Goal: Book appointment/travel/reservation

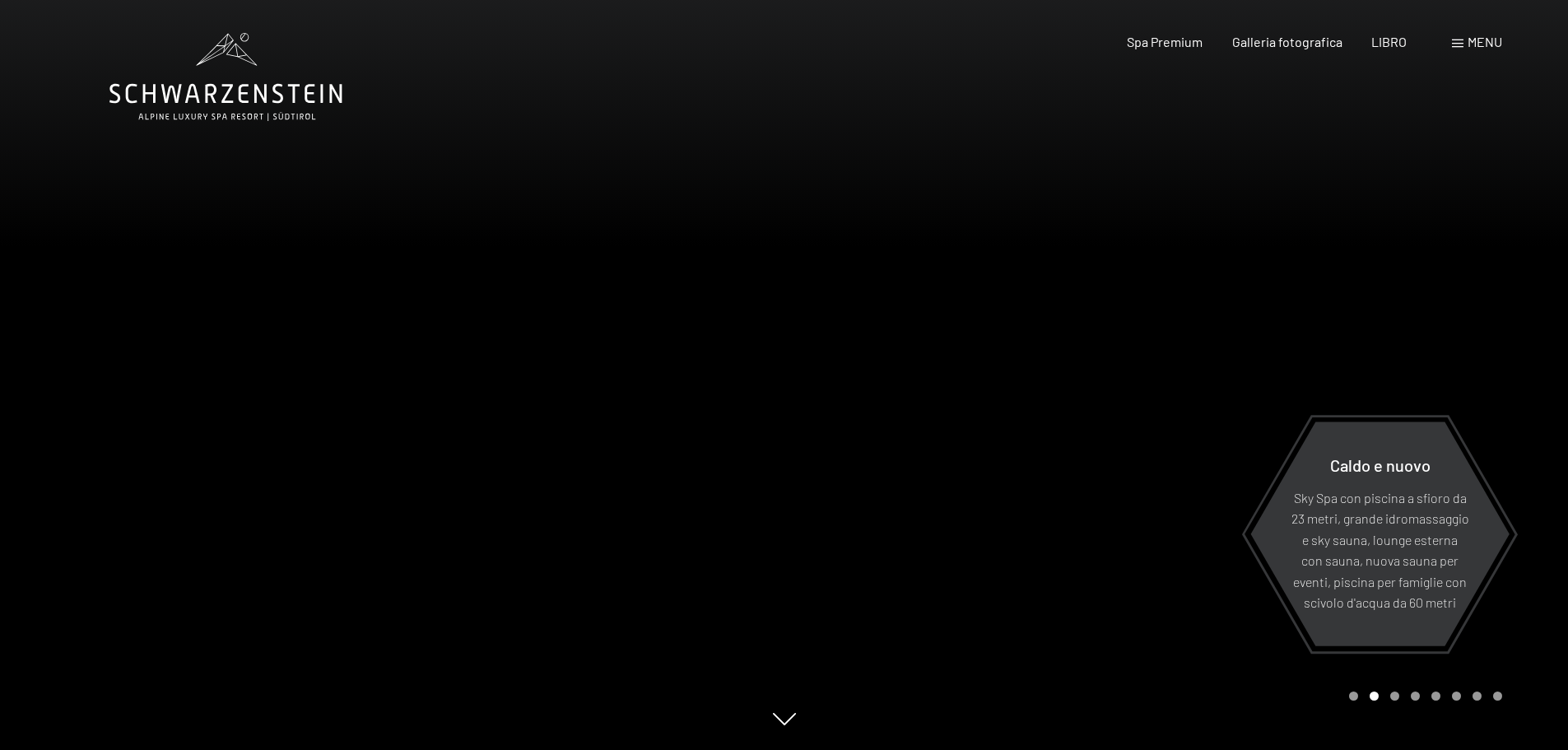
click at [1464, 43] on div "menu" at bounding box center [1478, 42] width 50 height 18
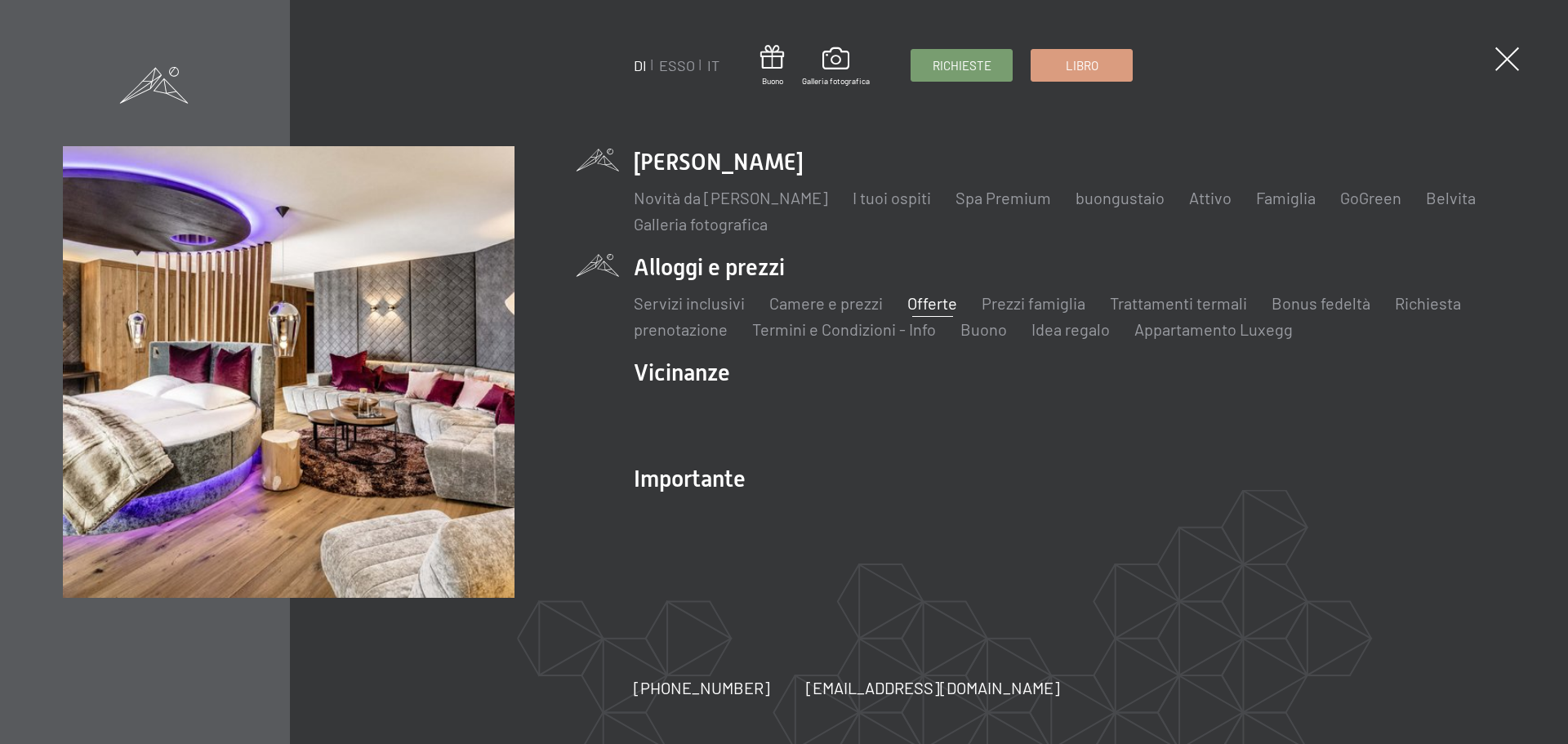
click at [944, 304] on font "Offerte" at bounding box center [932, 303] width 50 height 20
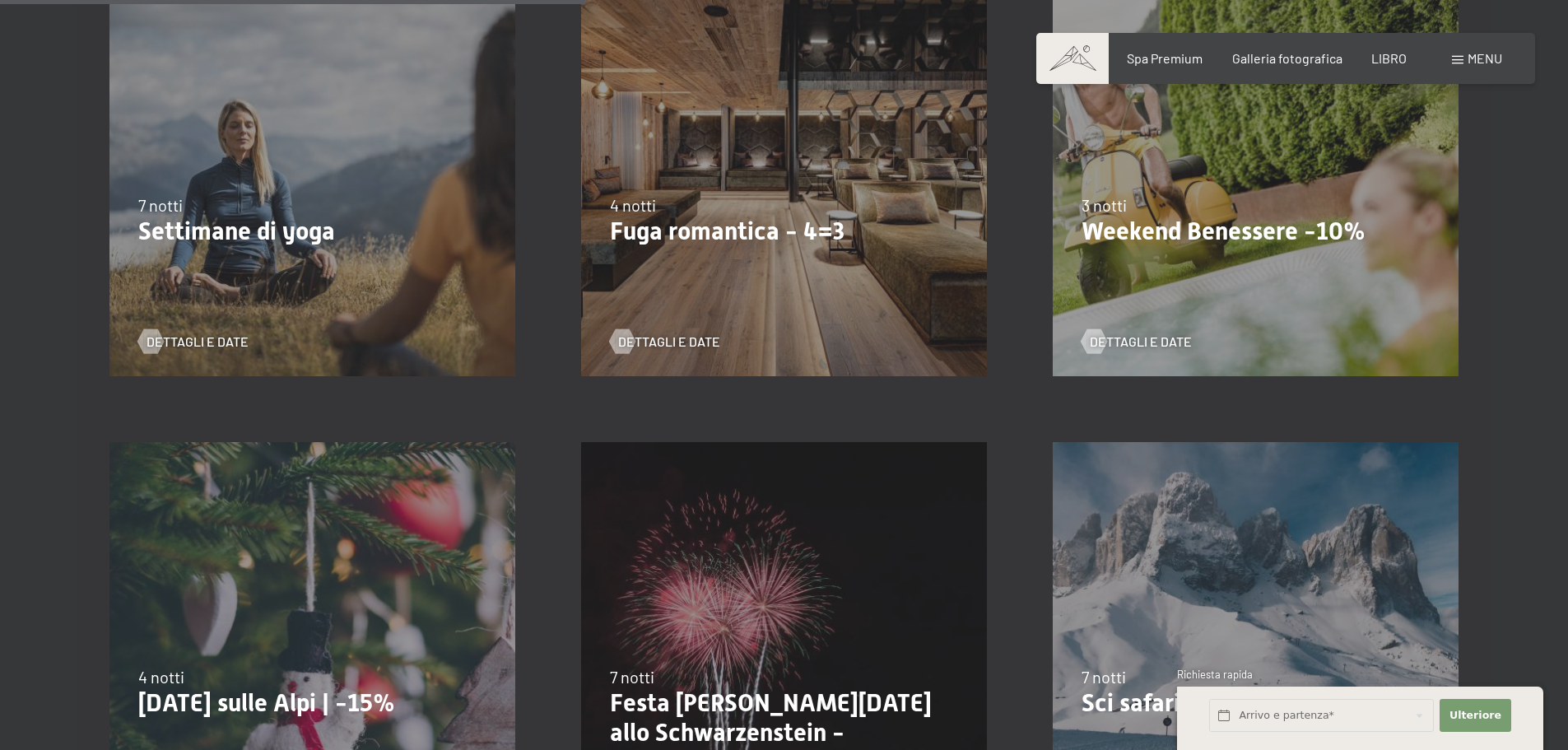
scroll to position [1399, 0]
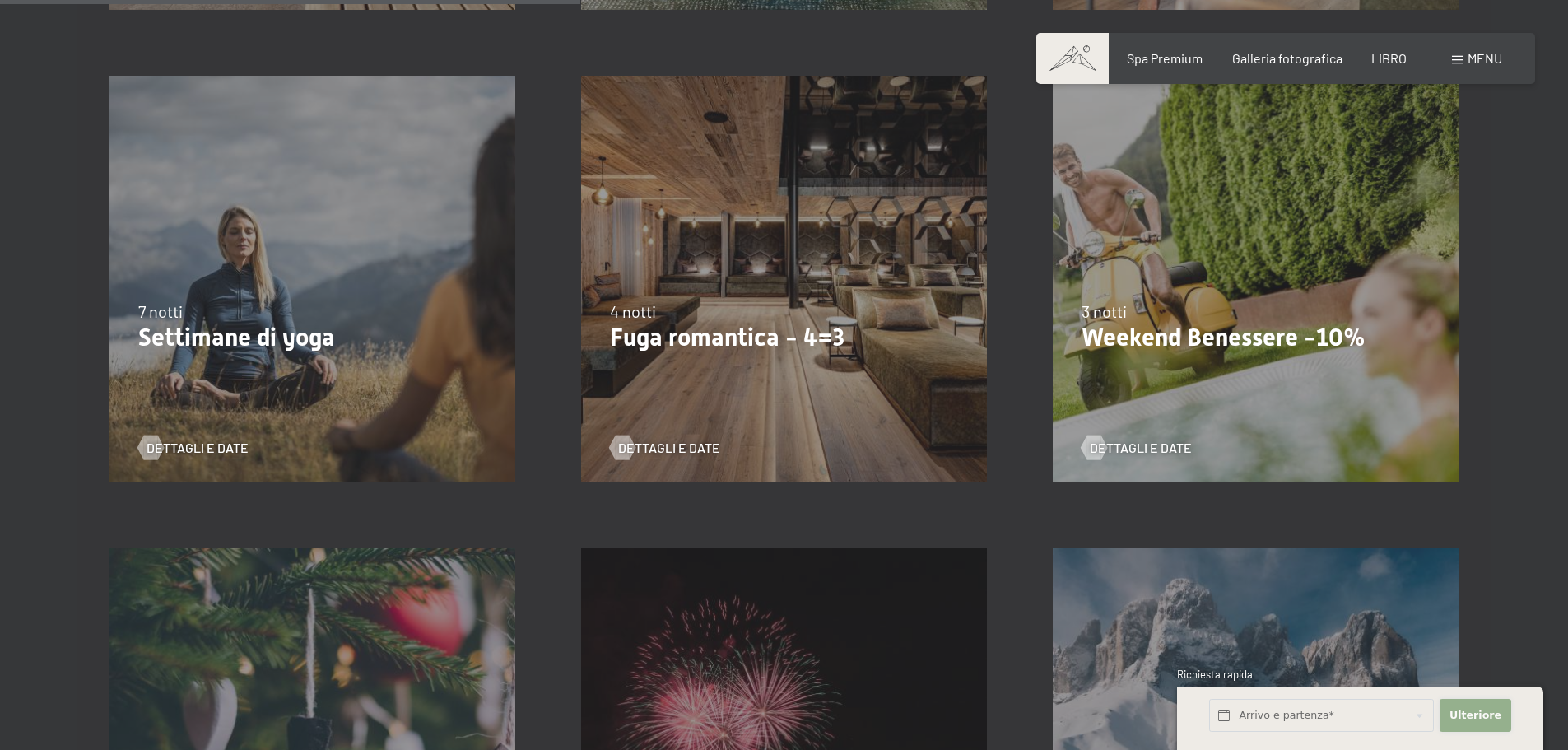
click at [1487, 715] on font "Ulteriore" at bounding box center [1476, 715] width 52 height 13
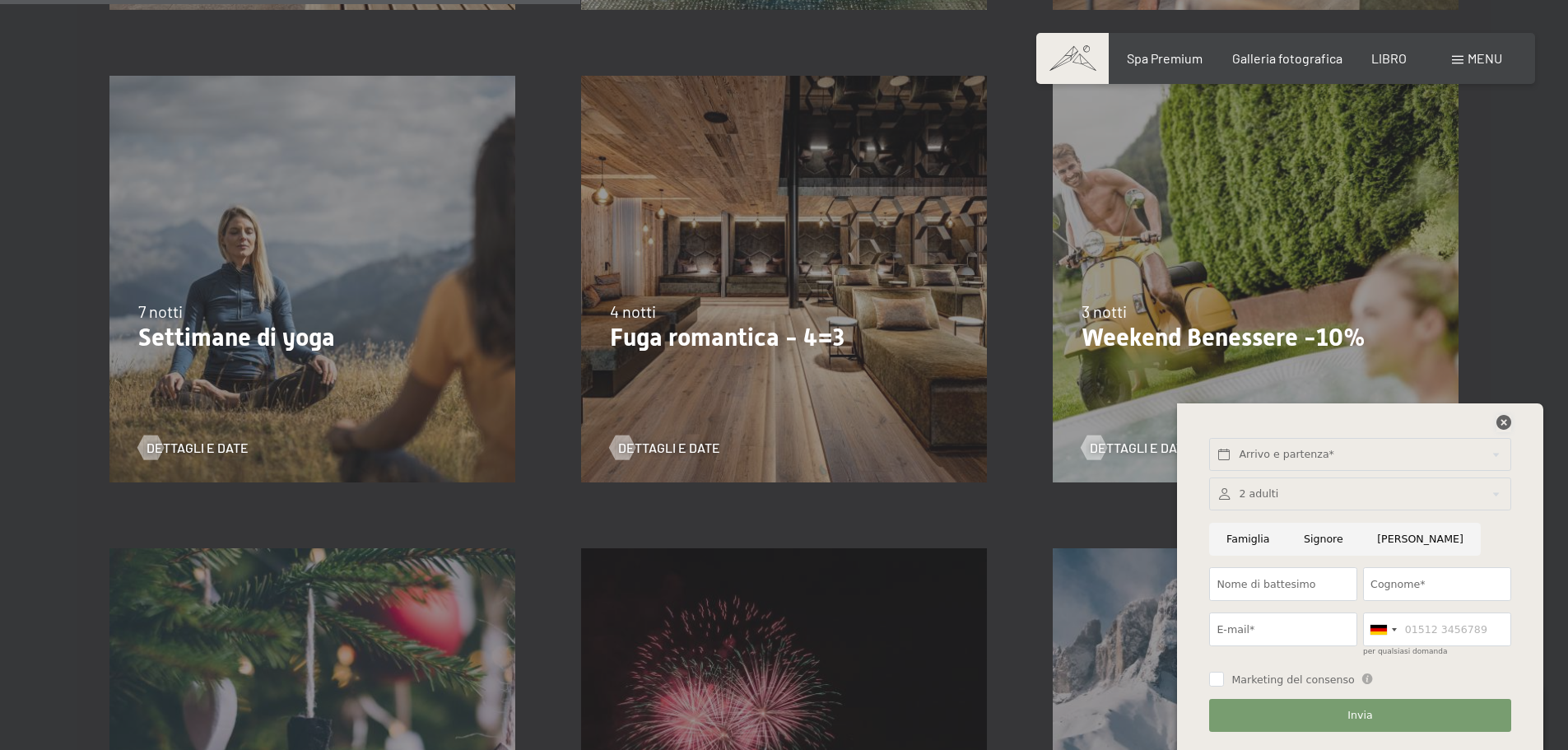
click at [1505, 421] on icon at bounding box center [1504, 422] width 14 height 14
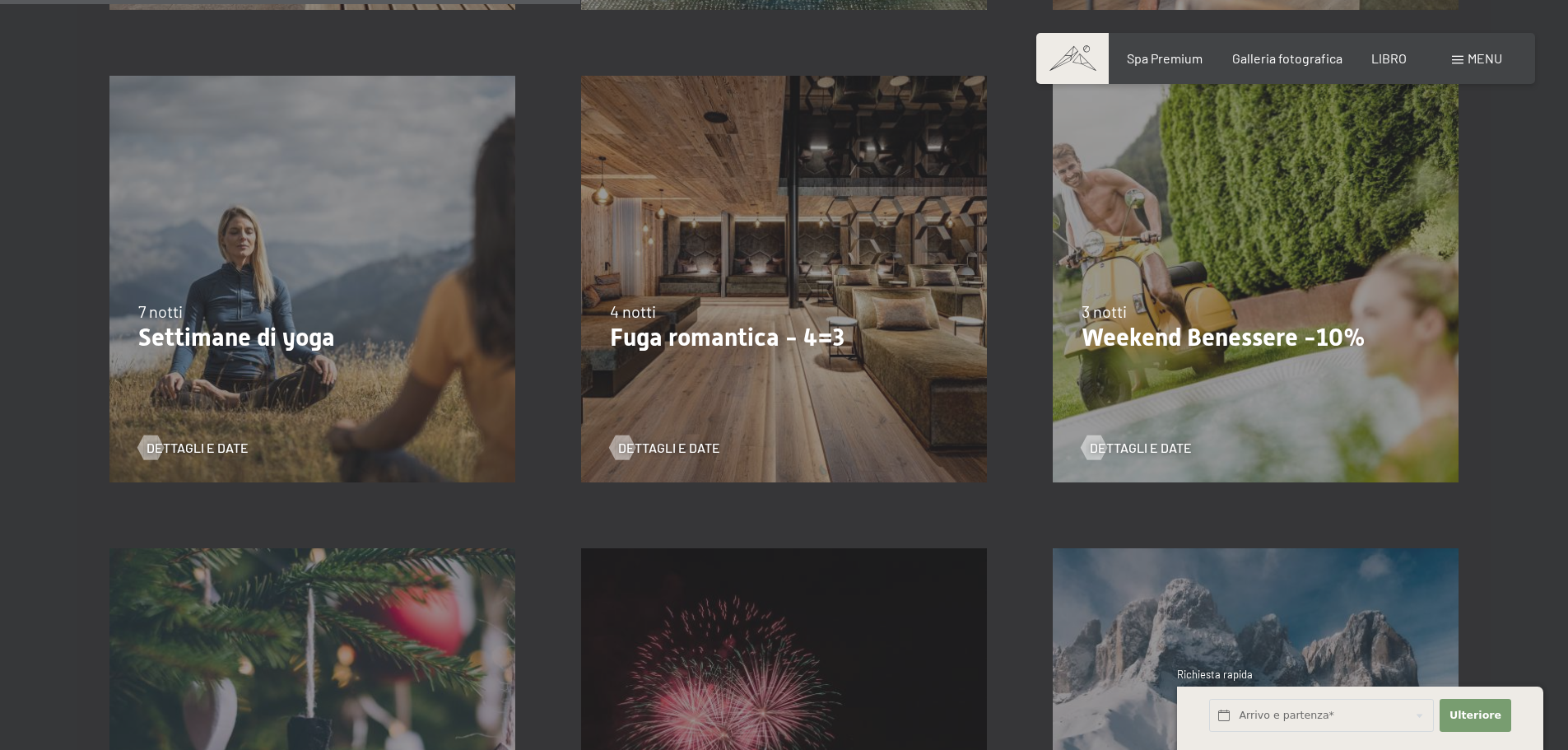
click at [1253, 333] on font "Weekend Benessere -10%" at bounding box center [1224, 337] width 284 height 29
click at [1152, 443] on font "Dettagli e date" at bounding box center [1157, 447] width 102 height 15
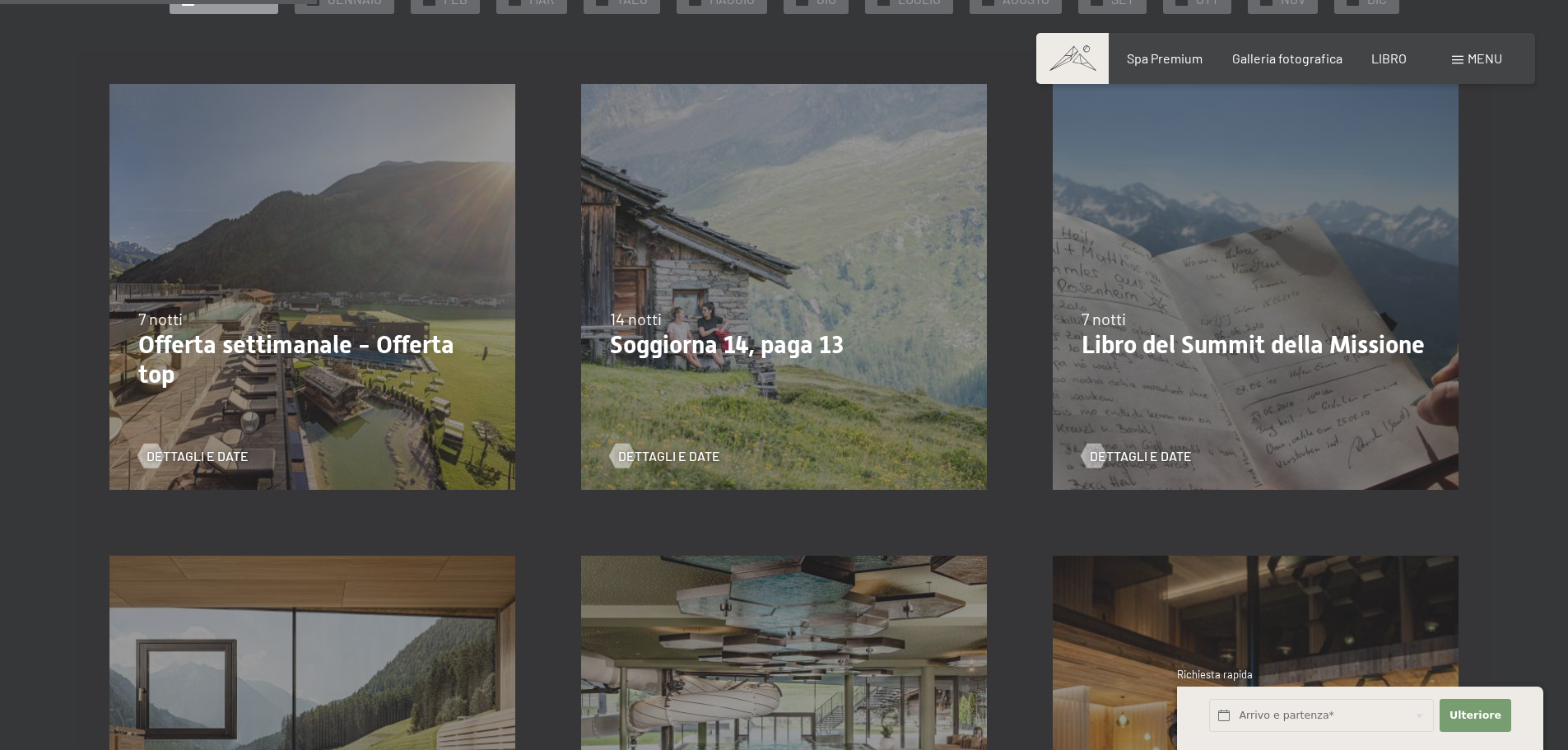
scroll to position [247, 0]
